Goal: Information Seeking & Learning: Learn about a topic

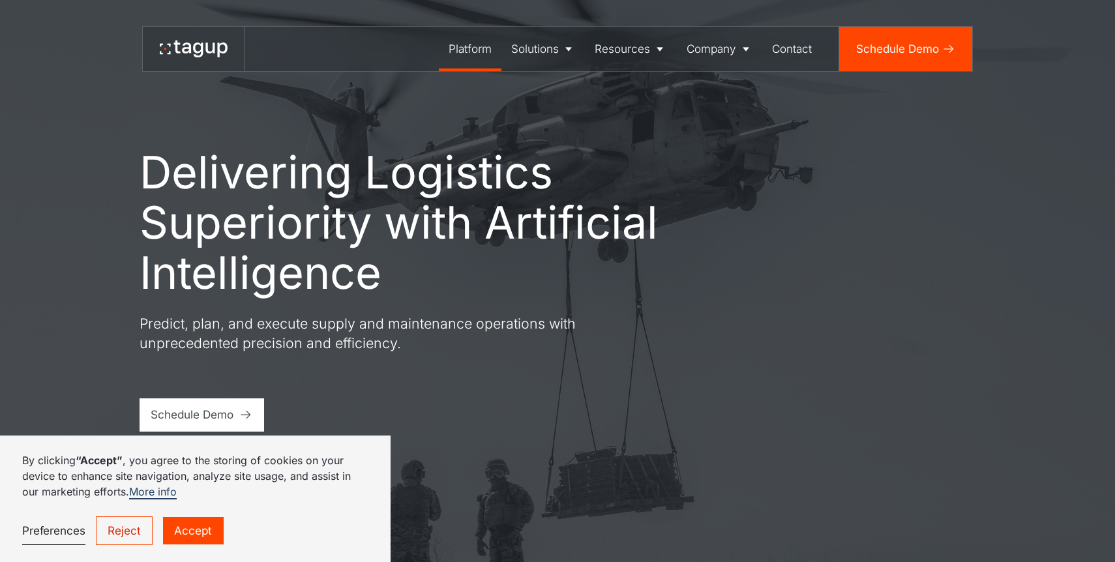
click at [462, 48] on div "Platform" at bounding box center [470, 48] width 43 height 17
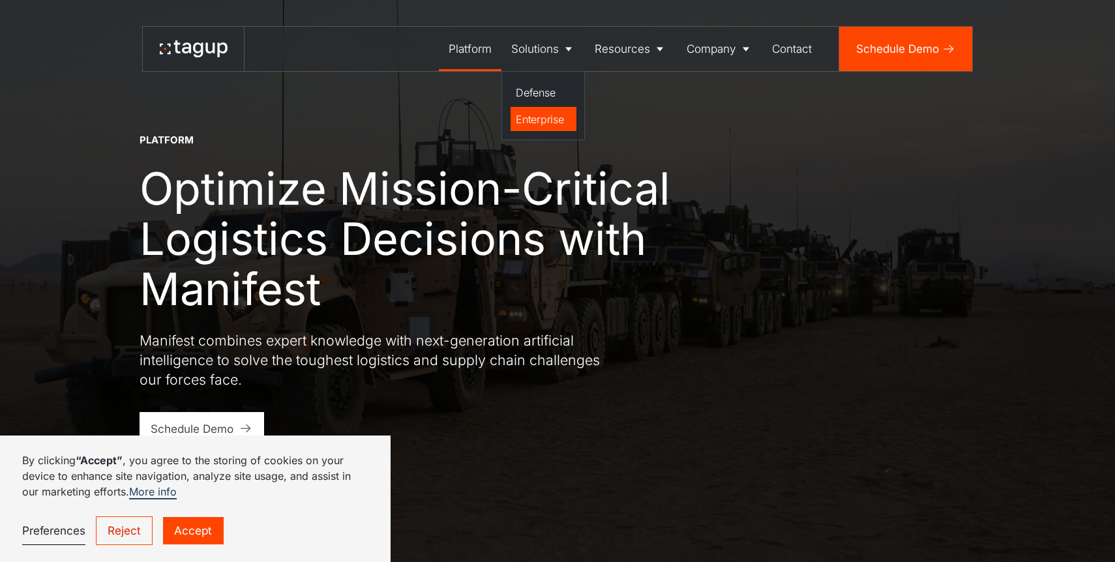
click at [551, 115] on div "Enterprise" at bounding box center [543, 120] width 55 height 16
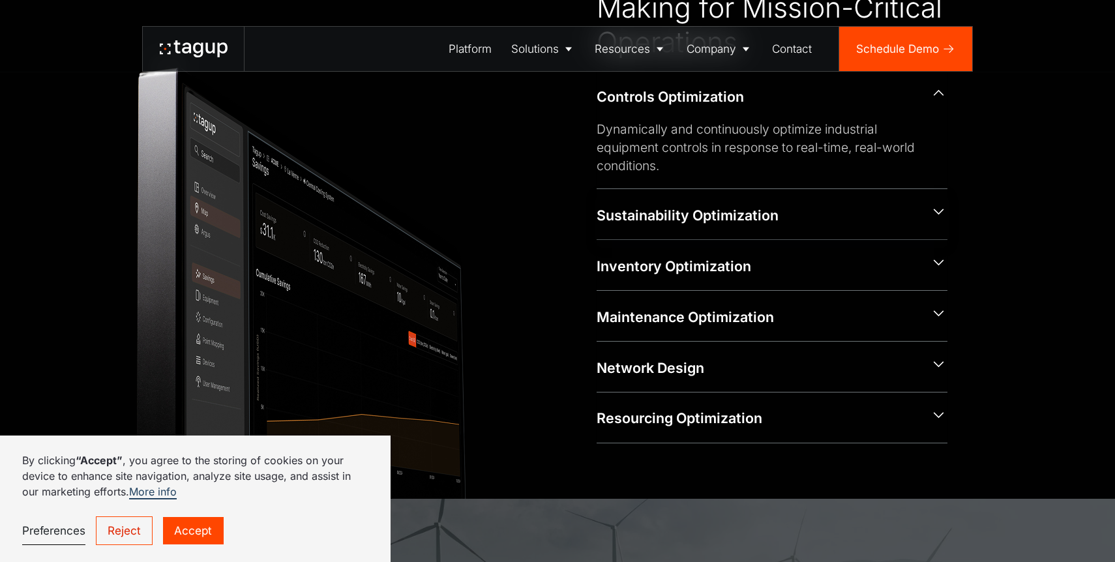
click at [689, 206] on div "Sustainability Optimization" at bounding box center [758, 216] width 323 height 20
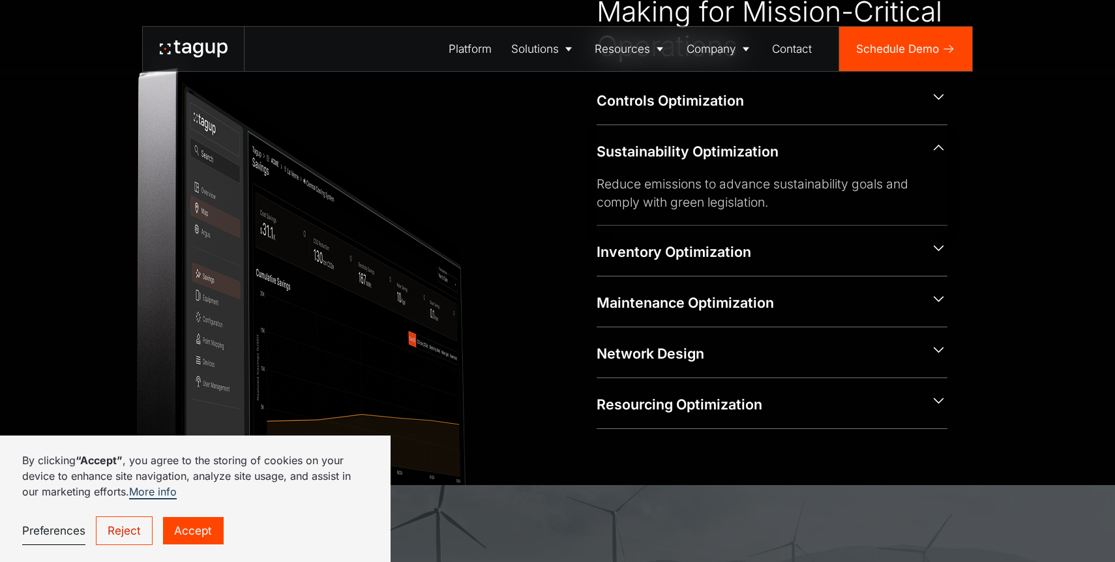
scroll to position [689, 0]
click at [697, 251] on div "Inventory Optimization" at bounding box center [758, 253] width 323 height 20
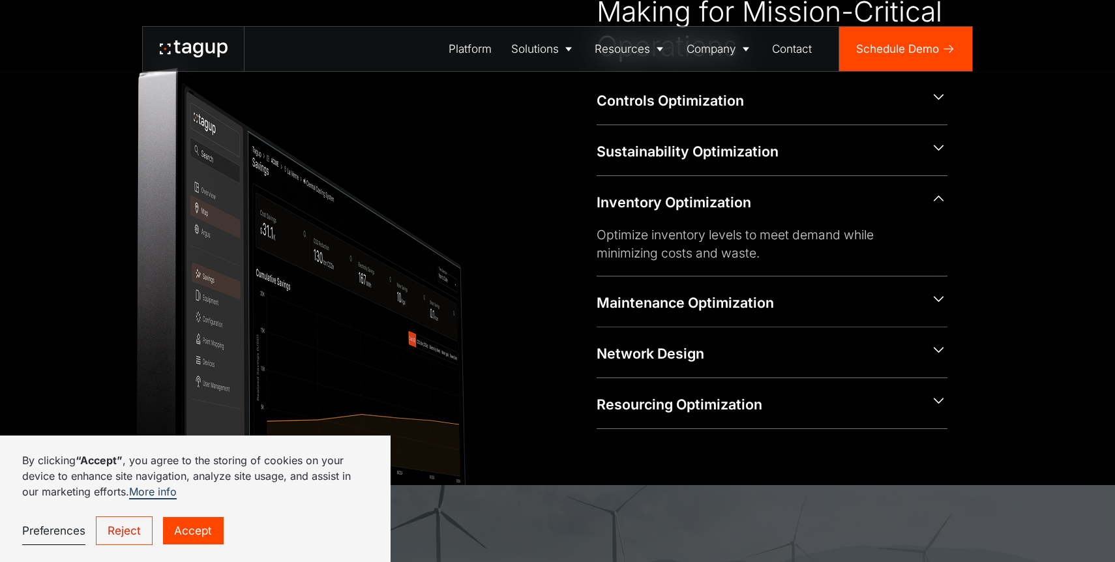
click at [691, 315] on div "Maintenance Optimization" at bounding box center [772, 301] width 351 height 50
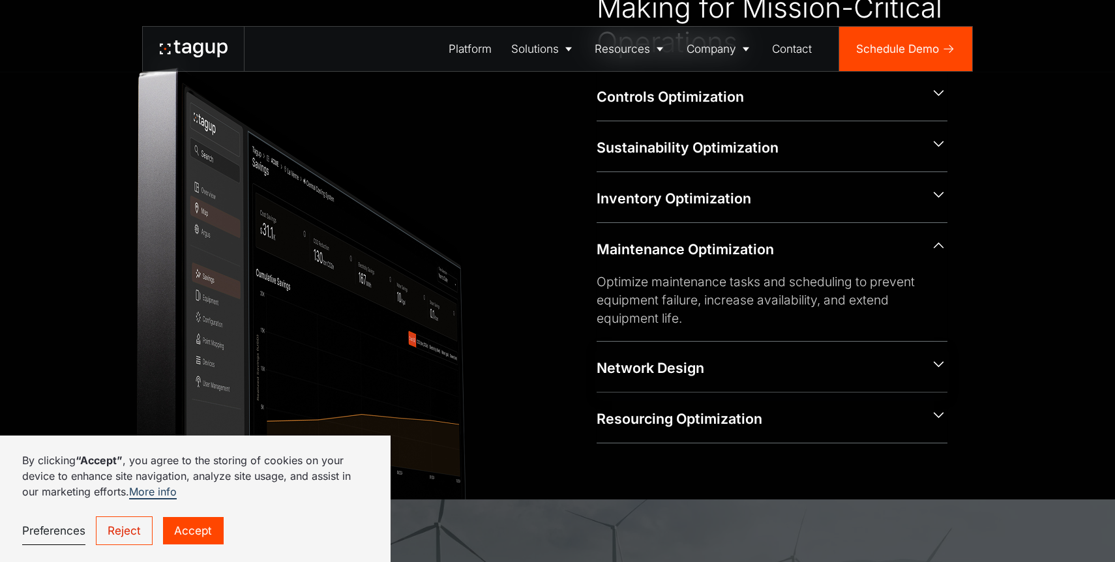
click at [687, 369] on div "Network Design" at bounding box center [758, 369] width 323 height 20
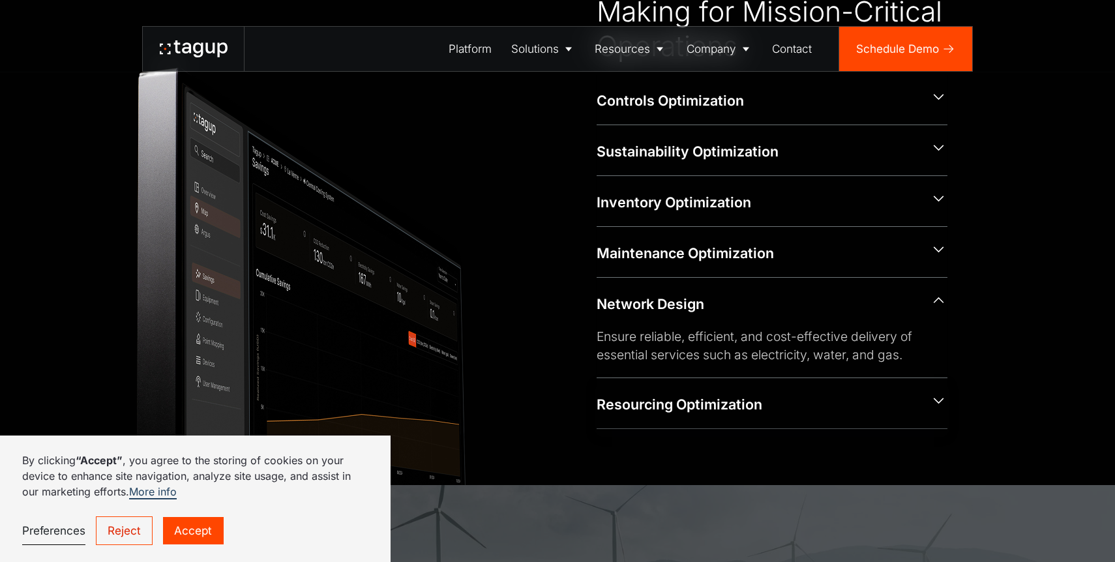
click at [683, 416] on div "Resourcing Optimization" at bounding box center [772, 403] width 351 height 50
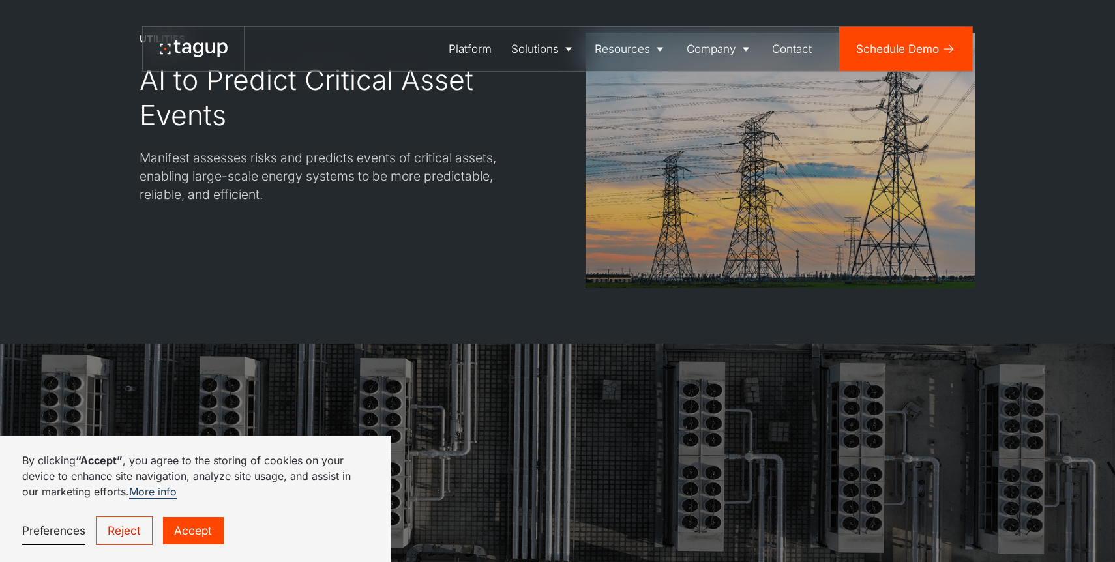
scroll to position [2422, 0]
